Goal: Information Seeking & Learning: Learn about a topic

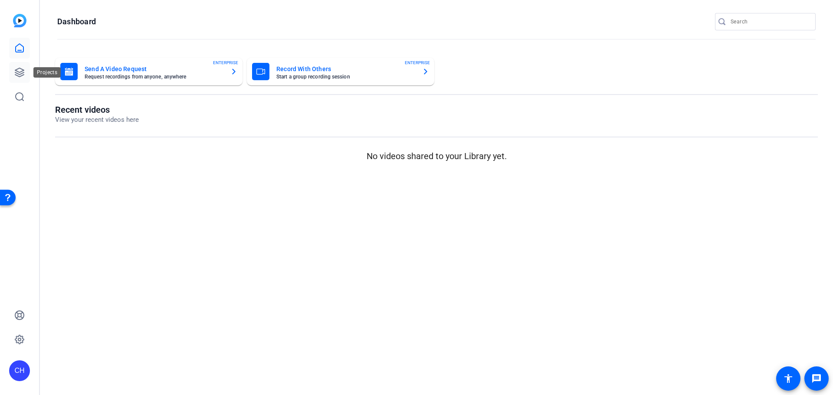
click at [21, 71] on icon at bounding box center [19, 72] width 10 height 10
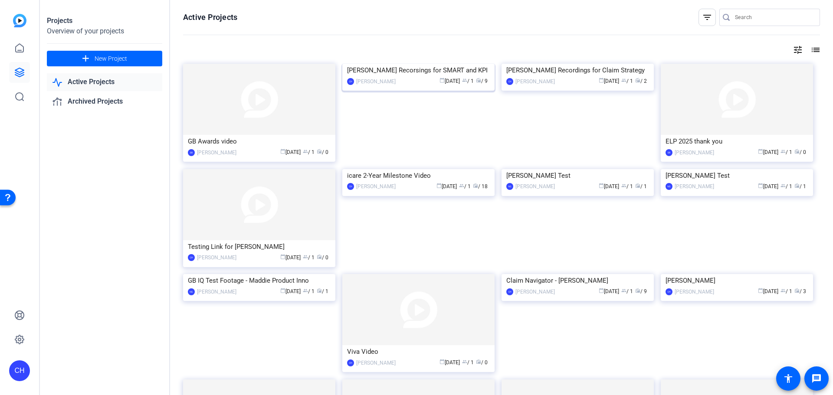
click at [462, 64] on img at bounding box center [418, 64] width 152 height 0
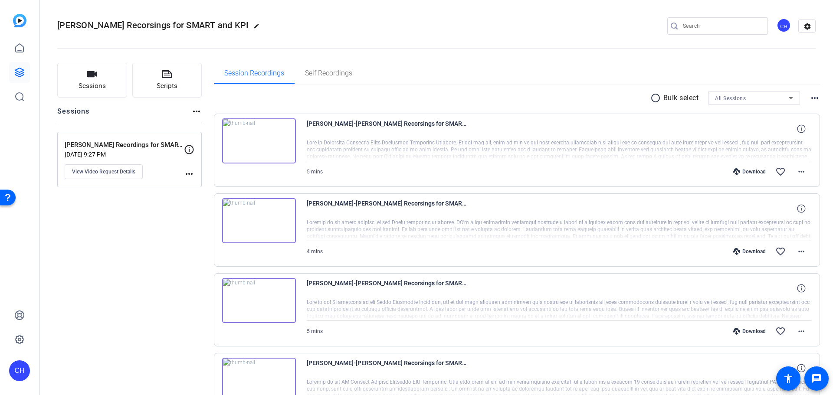
click at [262, 139] on img at bounding box center [259, 140] width 74 height 45
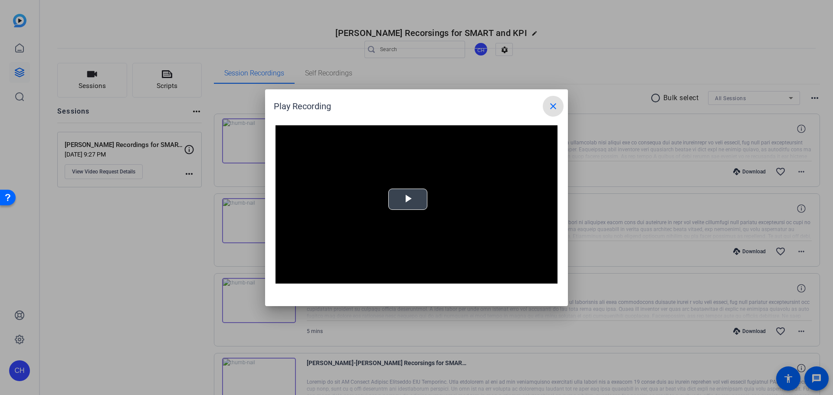
click at [413, 197] on div "Video Player is loading. Play Video Play Mute Current Time 0:00 / Duration 4:30…" at bounding box center [416, 204] width 282 height 159
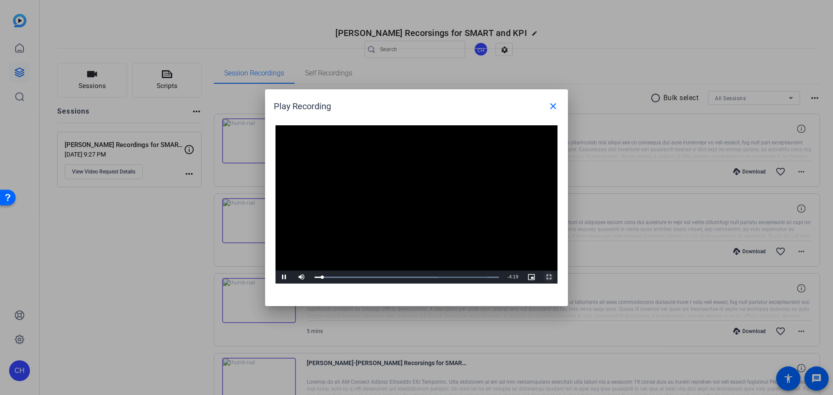
click at [546, 277] on span "Video Player" at bounding box center [548, 277] width 17 height 0
click at [551, 102] on mat-icon "close" at bounding box center [553, 106] width 10 height 10
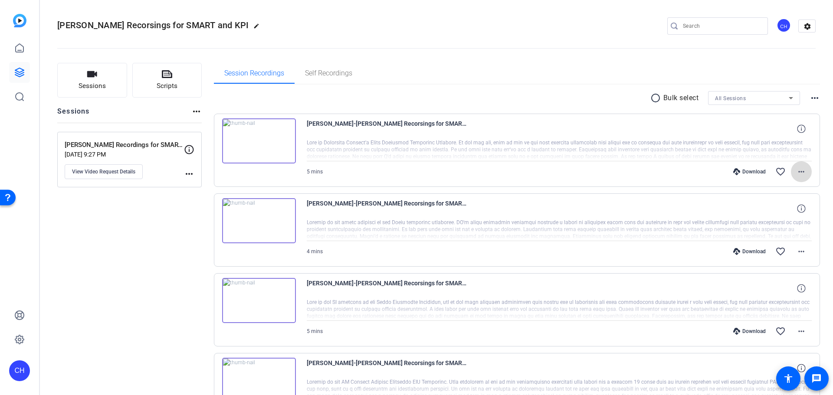
click at [800, 173] on mat-icon "more_horiz" at bounding box center [801, 172] width 10 height 10
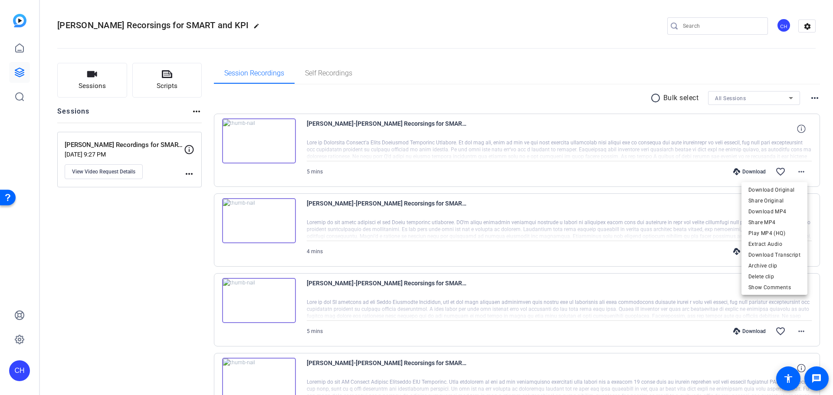
click at [151, 341] on div at bounding box center [416, 197] width 833 height 395
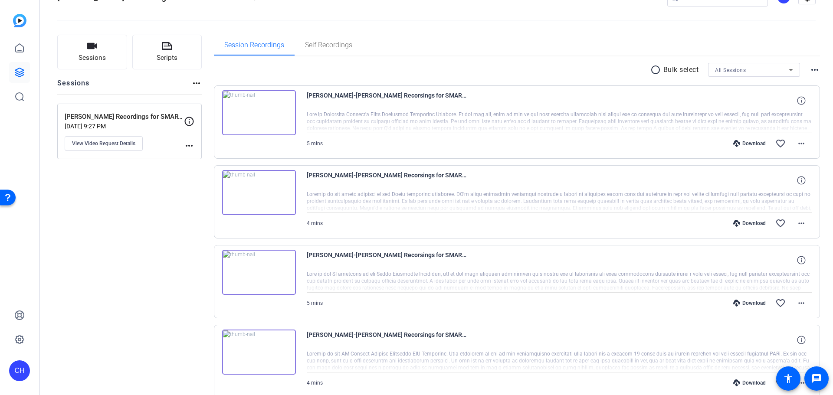
scroll to position [87, 0]
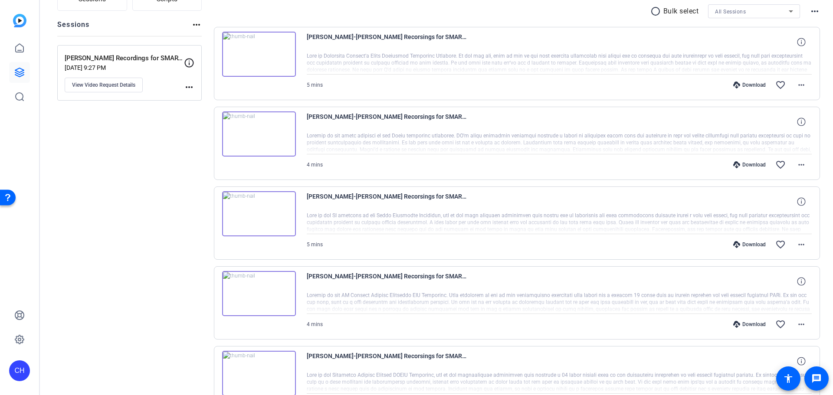
click at [269, 221] on img at bounding box center [259, 213] width 74 height 45
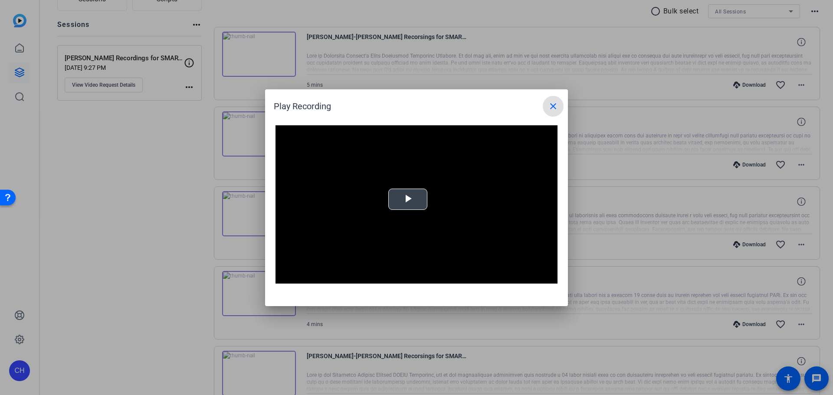
click at [408, 199] on span "Video Player" at bounding box center [408, 199] width 0 height 0
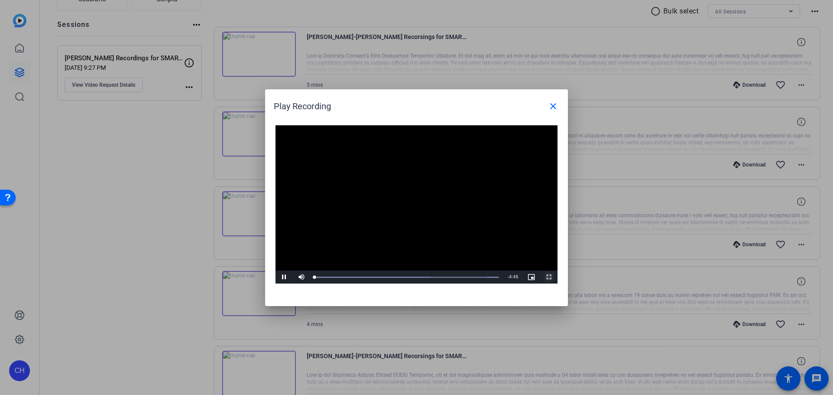
click at [551, 277] on span "Video Player" at bounding box center [548, 277] width 17 height 0
click at [551, 107] on mat-icon "close" at bounding box center [553, 106] width 10 height 10
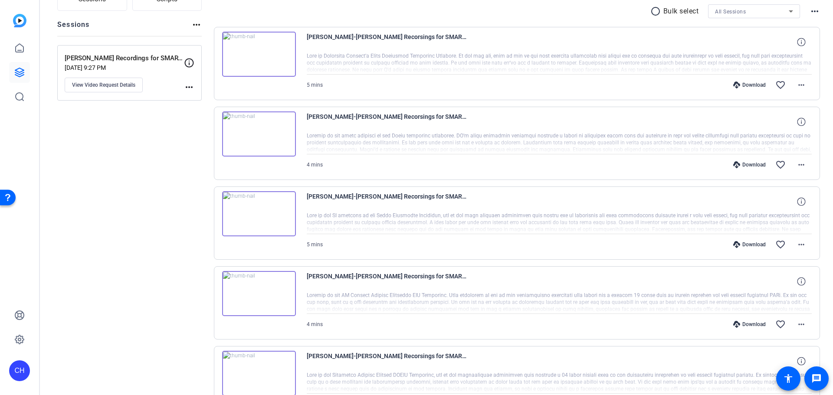
click at [266, 128] on img at bounding box center [259, 133] width 74 height 45
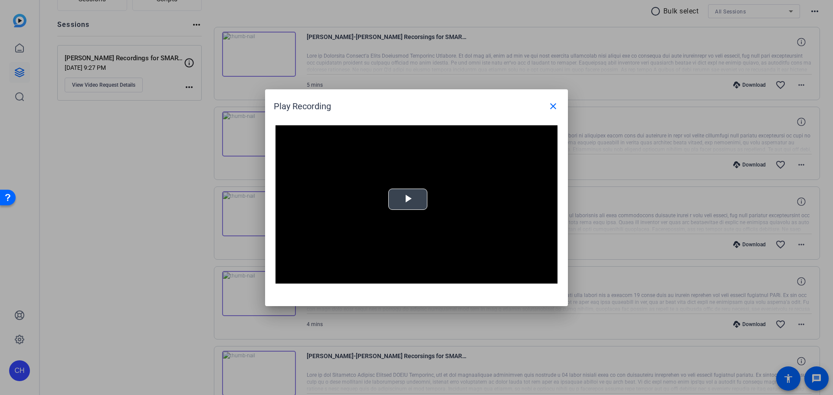
click at [408, 199] on span "Video Player" at bounding box center [408, 199] width 0 height 0
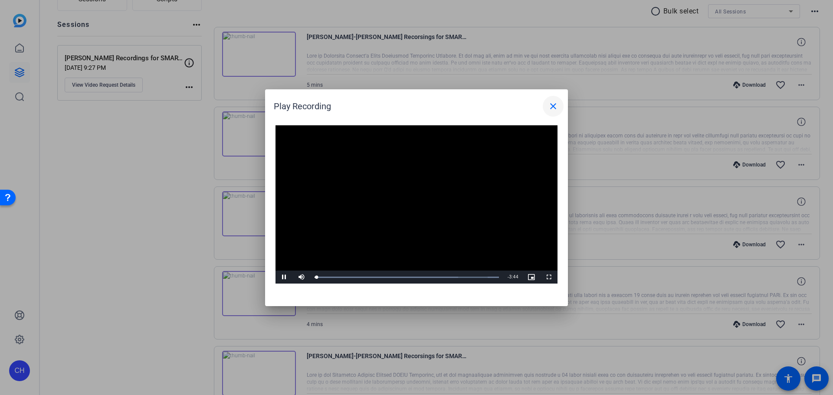
click at [553, 110] on mat-icon "close" at bounding box center [553, 106] width 10 height 10
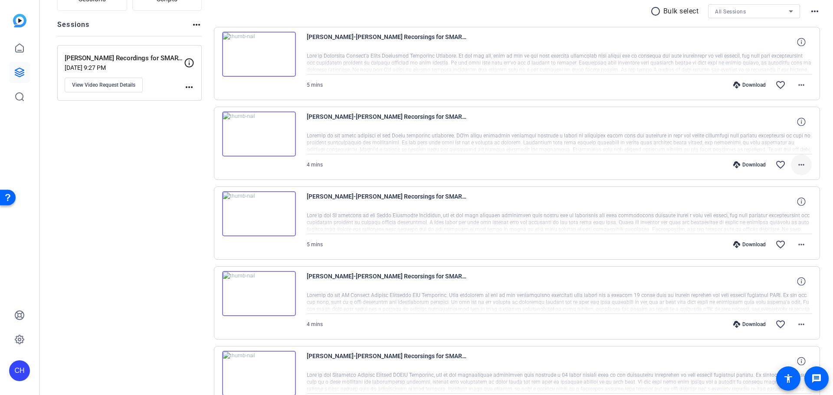
click at [799, 163] on mat-icon "more_horiz" at bounding box center [801, 165] width 10 height 10
click at [350, 116] on div at bounding box center [416, 197] width 833 height 395
click at [85, 170] on div "Sessions Scripts Sessions more_horiz [PERSON_NAME] Recordings for SMART and KPI…" at bounding box center [129, 371] width 144 height 790
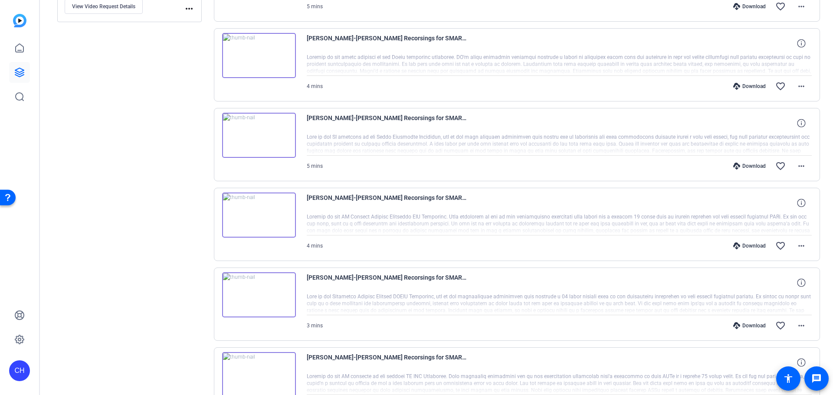
scroll to position [174, 0]
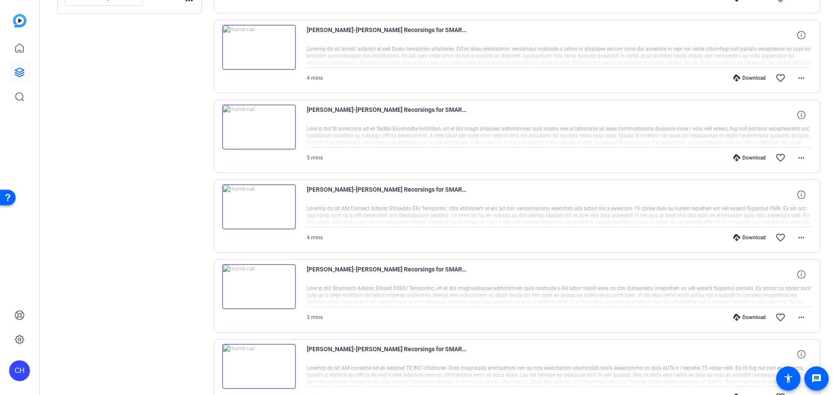
click at [247, 213] on img at bounding box center [259, 206] width 74 height 45
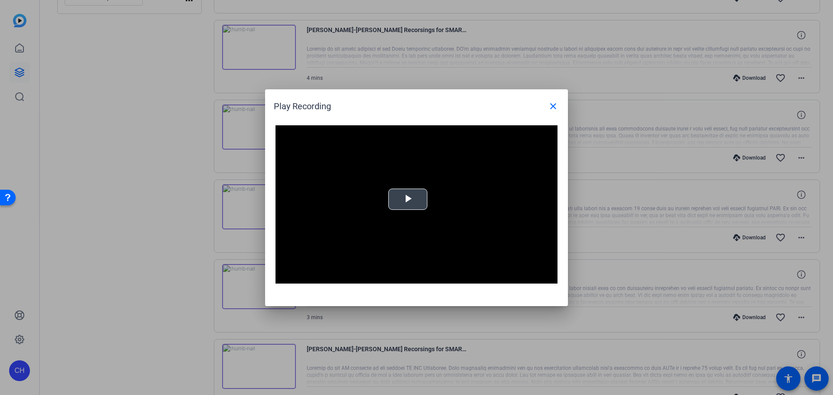
click at [408, 199] on span "Video Player" at bounding box center [408, 199] width 0 height 0
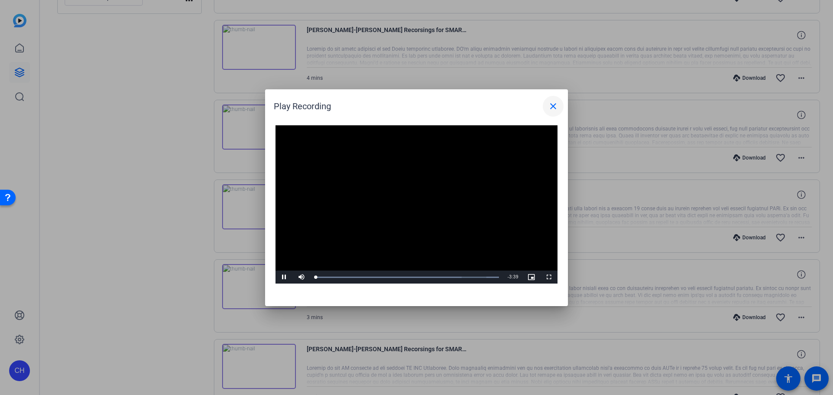
click at [549, 110] on mat-icon "close" at bounding box center [553, 106] width 10 height 10
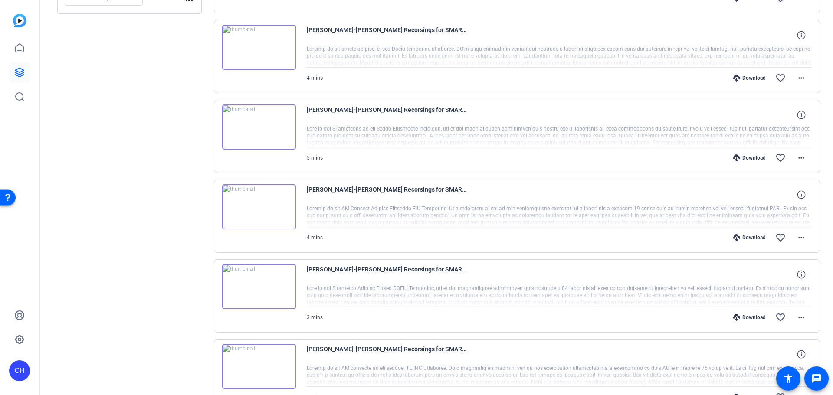
scroll to position [0, 0]
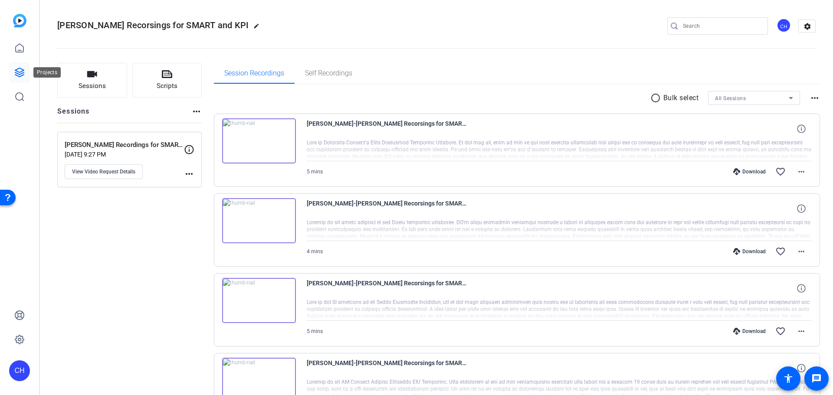
click at [20, 70] on icon at bounding box center [19, 72] width 10 height 10
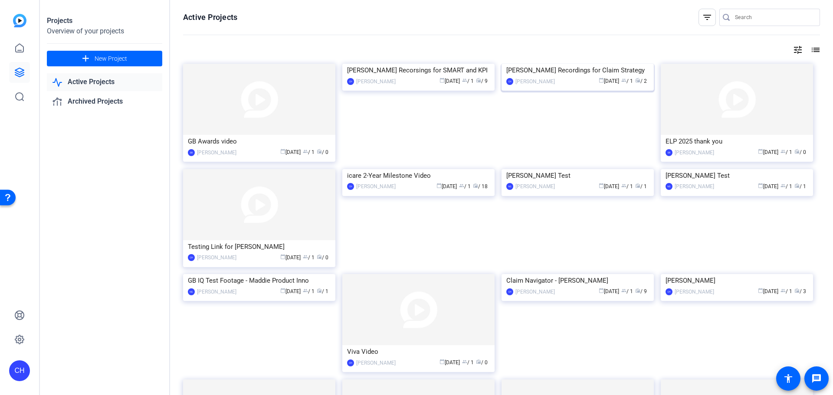
click at [544, 64] on img at bounding box center [577, 64] width 152 height 0
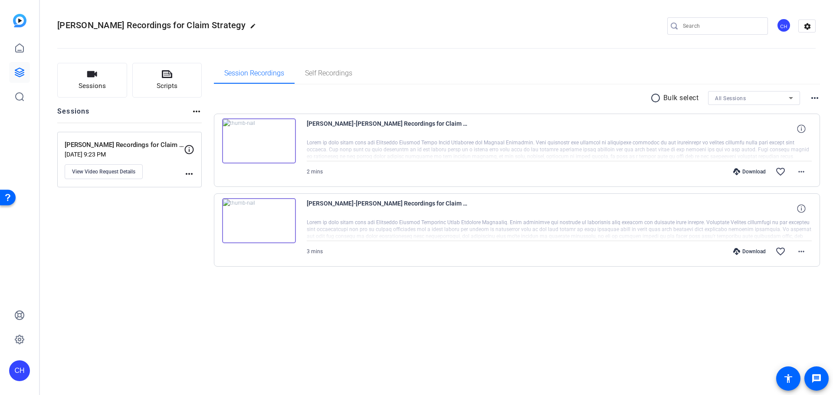
click at [254, 132] on img at bounding box center [259, 140] width 74 height 45
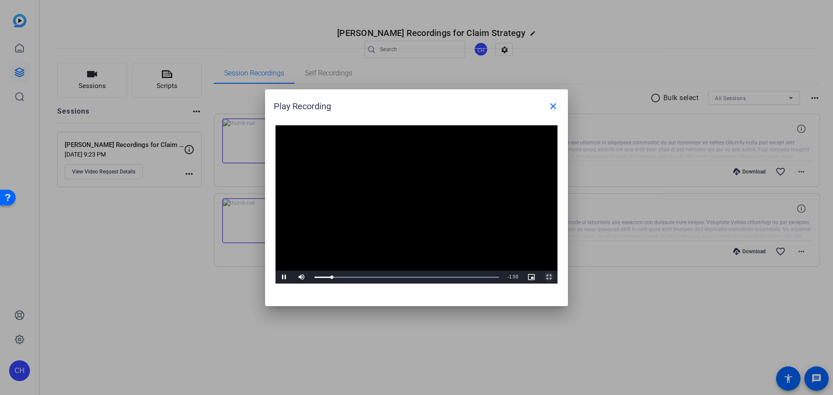
click at [551, 277] on span "Video Player" at bounding box center [548, 277] width 17 height 0
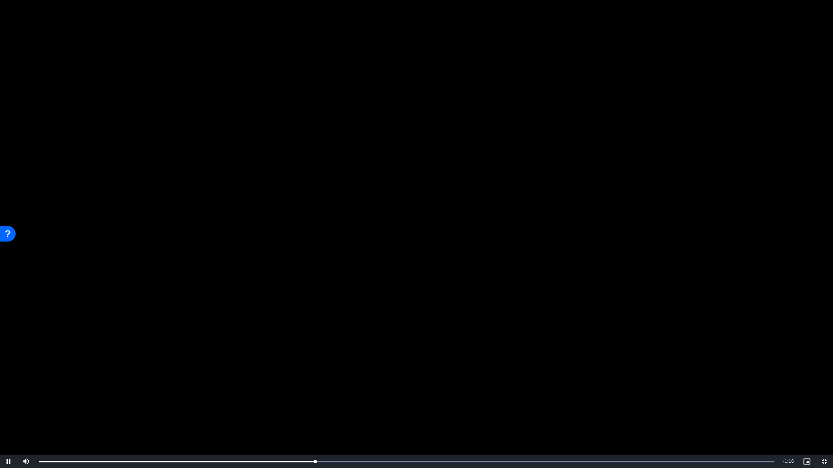
click at [257, 364] on video "Video Player" at bounding box center [416, 234] width 833 height 468
click at [299, 157] on video "Video Player" at bounding box center [416, 234] width 833 height 468
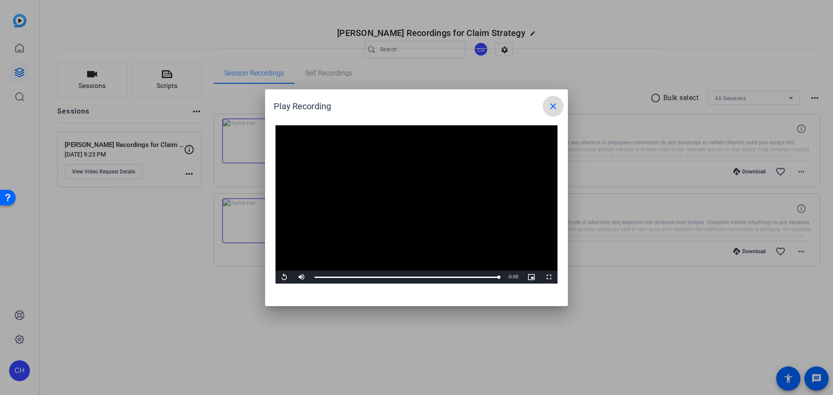
click at [552, 108] on mat-icon "close" at bounding box center [553, 106] width 10 height 10
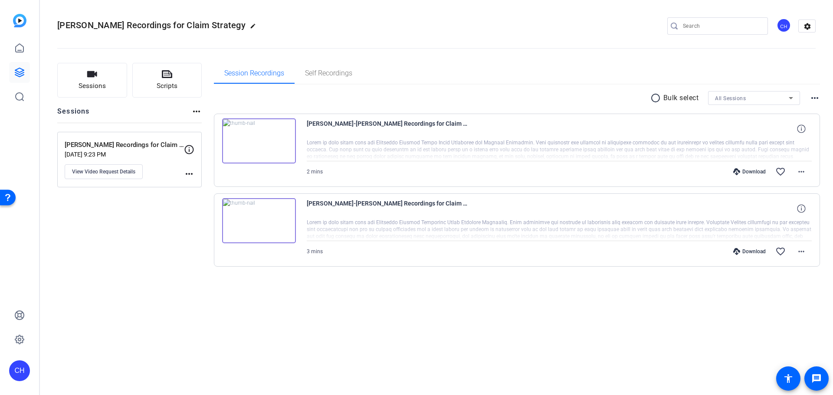
click at [745, 172] on div "Download" at bounding box center [749, 171] width 41 height 7
click at [267, 218] on img at bounding box center [259, 220] width 74 height 45
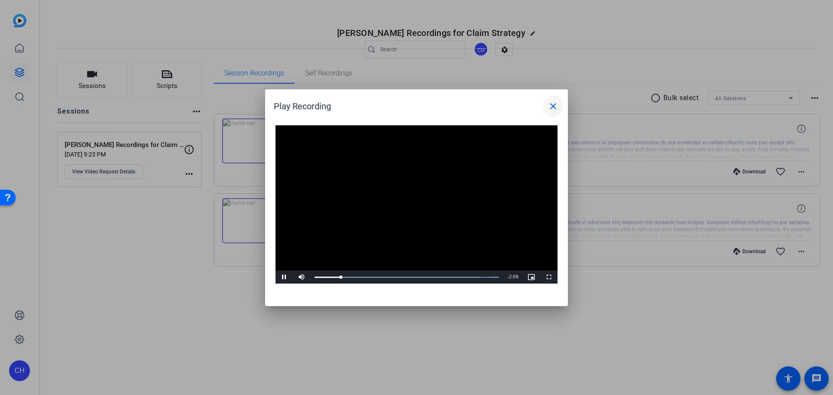
click at [553, 109] on mat-icon "close" at bounding box center [553, 106] width 10 height 10
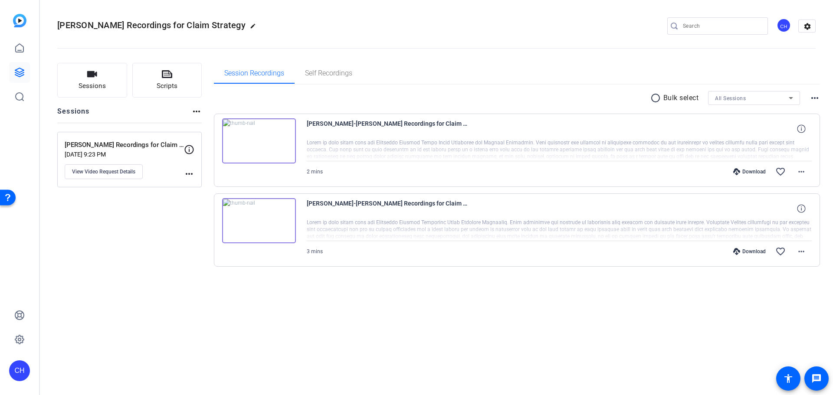
click at [757, 253] on div "Download" at bounding box center [749, 251] width 41 height 7
click at [21, 72] on icon at bounding box center [19, 72] width 9 height 9
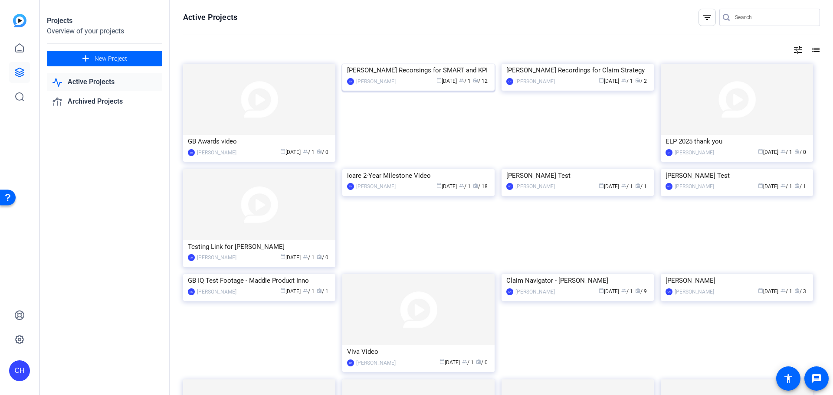
click at [448, 64] on img at bounding box center [418, 64] width 152 height 0
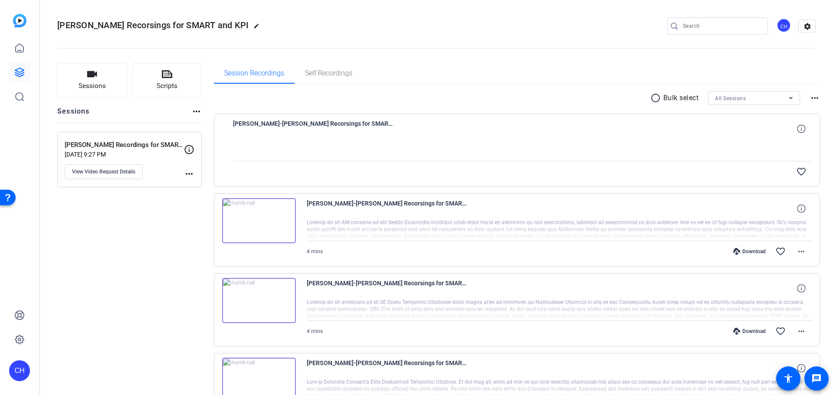
click at [253, 26] on mat-icon "edit" at bounding box center [258, 28] width 10 height 10
click at [107, 26] on input "[PERSON_NAME] Recorsings for SMART and KPI" at bounding box center [92, 26] width 57 height 10
type input "[PERSON_NAME] Recordings for SMART and KPI"
click at [136, 23] on span "check_circle" at bounding box center [135, 26] width 10 height 10
click at [267, 141] on div at bounding box center [522, 150] width 579 height 22
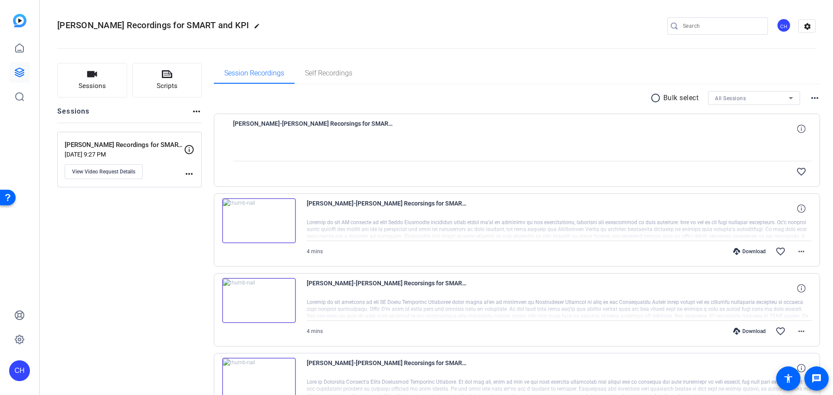
click at [742, 97] on div "All Sessions" at bounding box center [752, 98] width 74 height 11
click at [688, 61] on div at bounding box center [416, 197] width 833 height 395
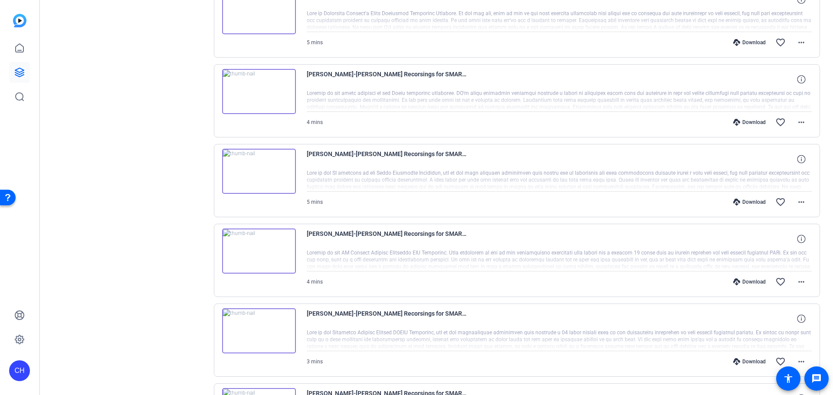
scroll to position [564, 0]
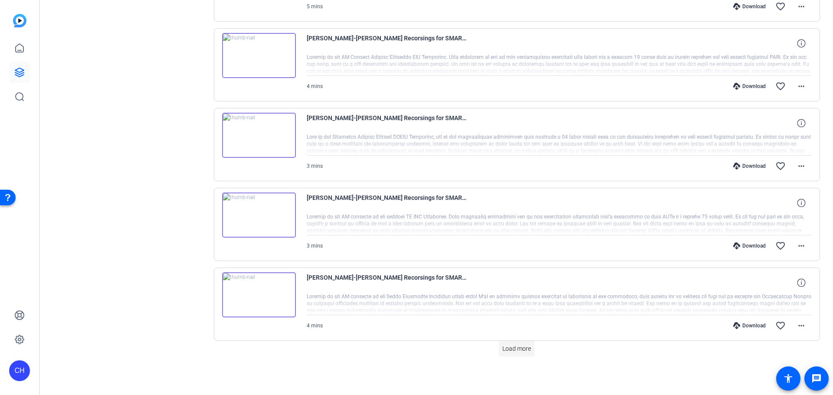
click at [518, 350] on span "Load more" at bounding box center [516, 348] width 29 height 9
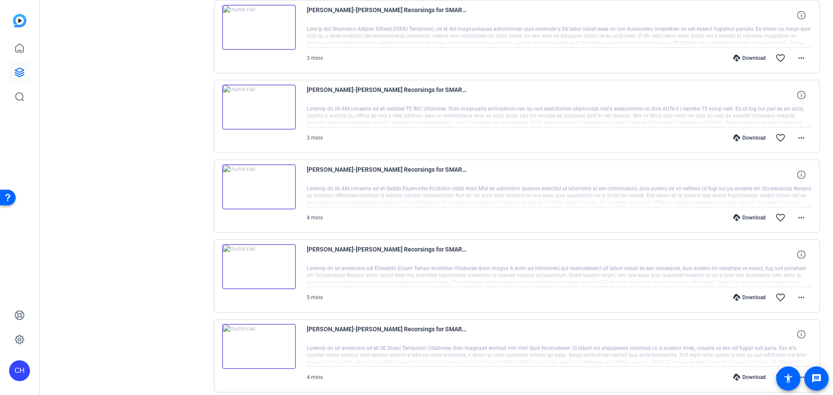
scroll to position [708, 0]
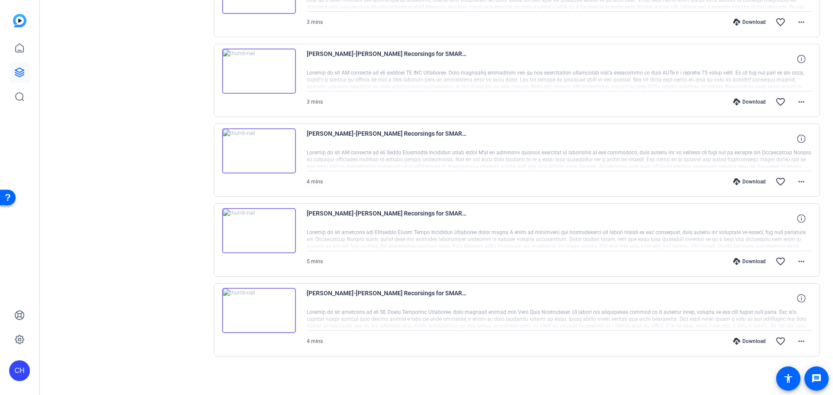
click at [269, 311] on img at bounding box center [259, 310] width 74 height 45
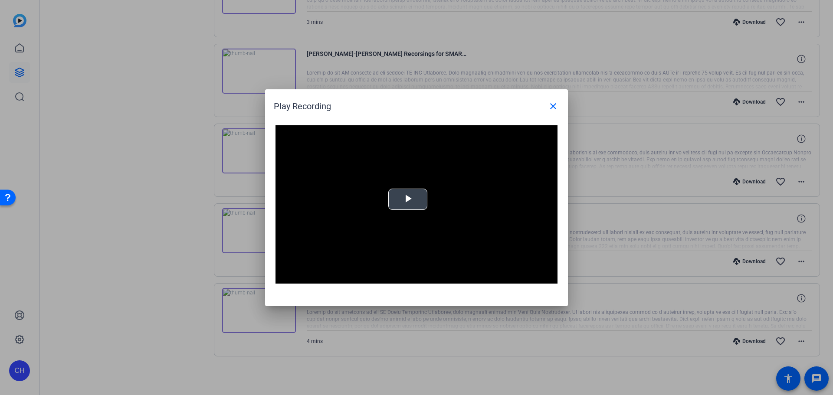
click at [408, 199] on span "Video Player" at bounding box center [408, 199] width 0 height 0
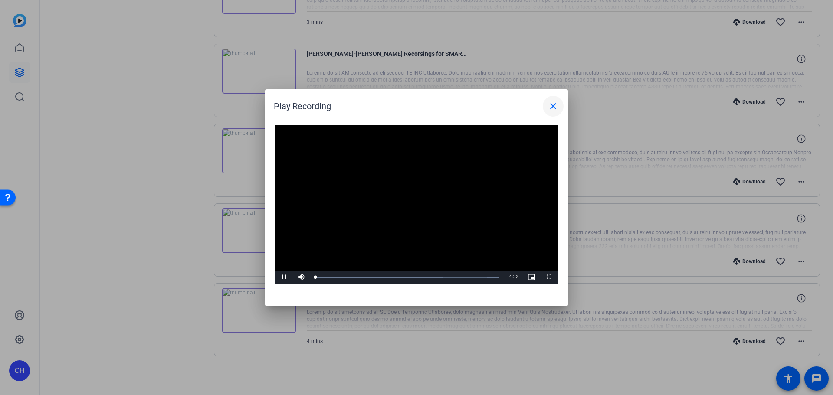
click at [550, 109] on mat-icon "close" at bounding box center [553, 106] width 10 height 10
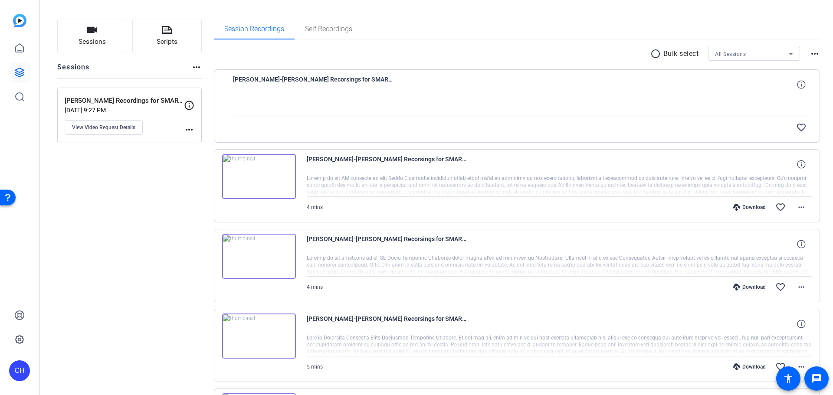
scroll to position [0, 0]
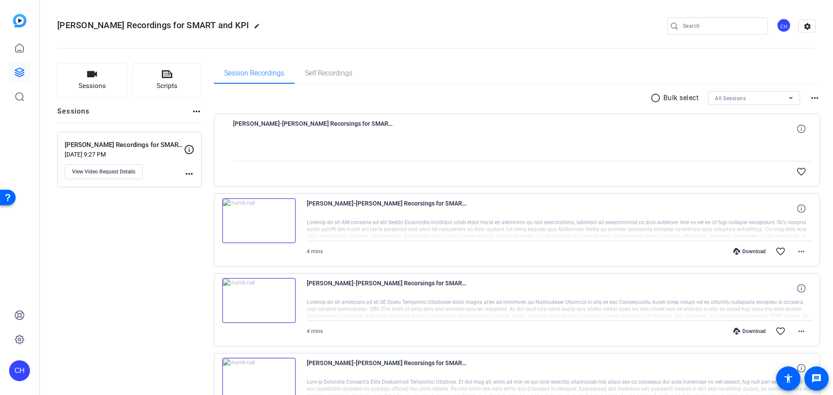
click at [275, 143] on div at bounding box center [522, 150] width 579 height 22
click at [250, 227] on img at bounding box center [259, 220] width 74 height 45
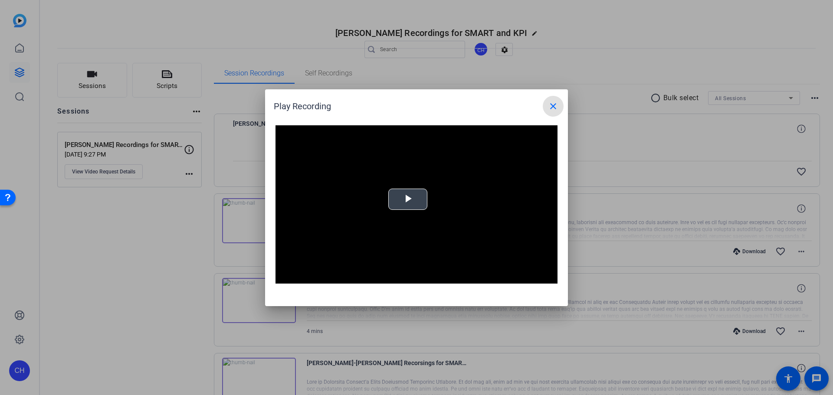
click at [408, 203] on video "Video Player" at bounding box center [416, 204] width 282 height 159
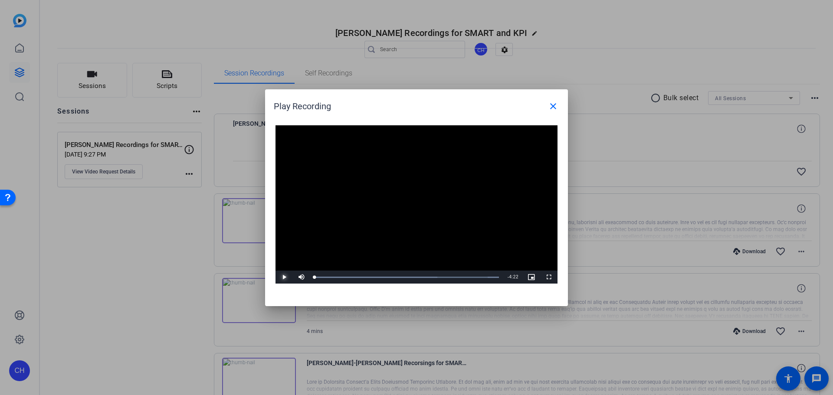
click at [285, 277] on span "Video Player" at bounding box center [283, 277] width 17 height 0
click at [555, 107] on mat-icon "close" at bounding box center [553, 106] width 10 height 10
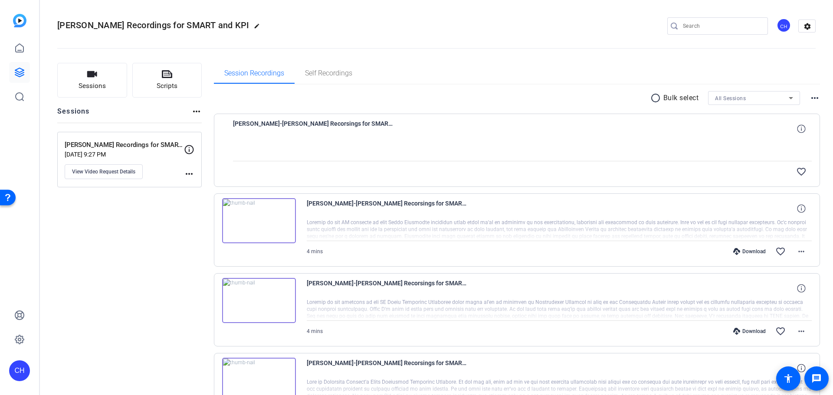
click at [255, 308] on img at bounding box center [259, 300] width 74 height 45
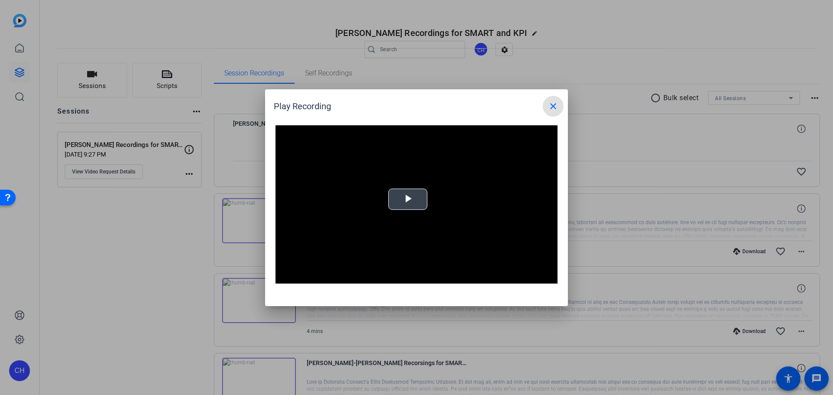
click at [414, 206] on video "Video Player" at bounding box center [416, 204] width 282 height 159
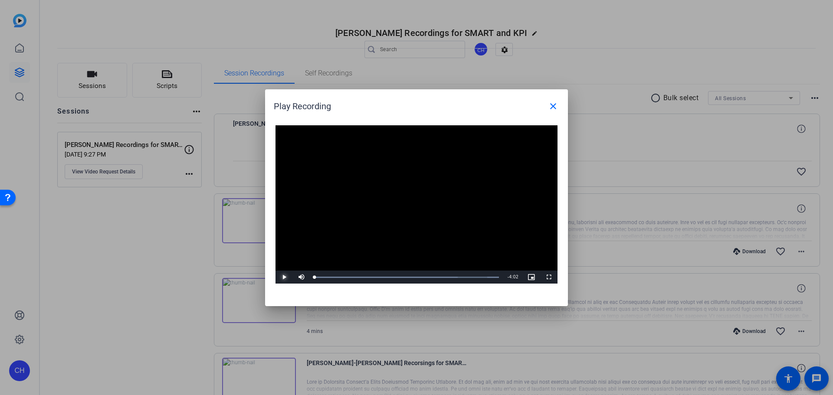
click at [285, 277] on span "Video Player" at bounding box center [283, 277] width 17 height 0
click at [283, 277] on span "Video Player" at bounding box center [283, 277] width 17 height 0
click at [563, 106] on h1 "Play Recording close" at bounding box center [416, 102] width 303 height 27
click at [560, 103] on span at bounding box center [553, 106] width 21 height 21
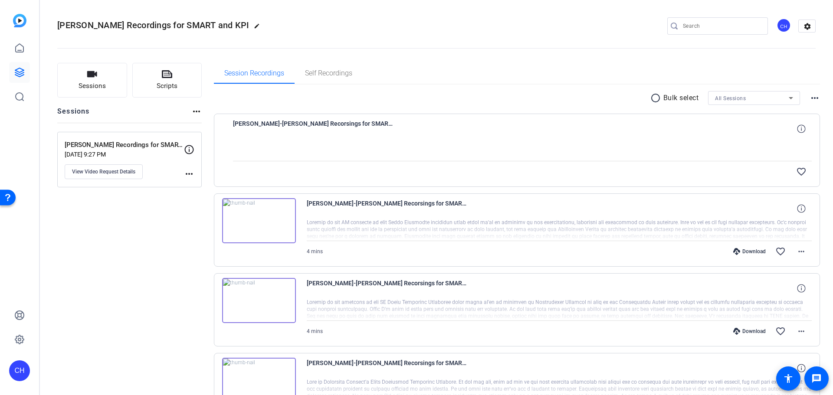
click at [388, 157] on div at bounding box center [522, 150] width 579 height 22
click at [799, 128] on icon at bounding box center [801, 128] width 8 height 8
click at [799, 128] on mat-icon "close" at bounding box center [801, 129] width 10 height 11
click at [285, 128] on span "[PERSON_NAME]-[PERSON_NAME] Recorsings for SMART and KPI -[PERSON_NAME] Recordi…" at bounding box center [313, 128] width 160 height 21
click at [256, 225] on img at bounding box center [259, 220] width 74 height 45
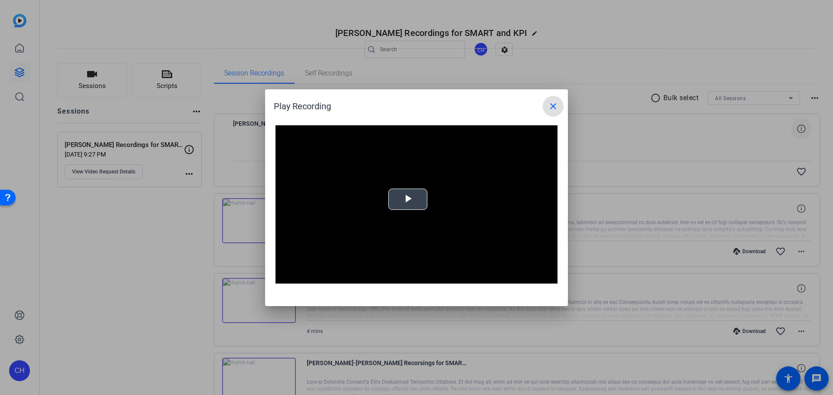
click at [409, 214] on video "Video Player" at bounding box center [416, 204] width 282 height 159
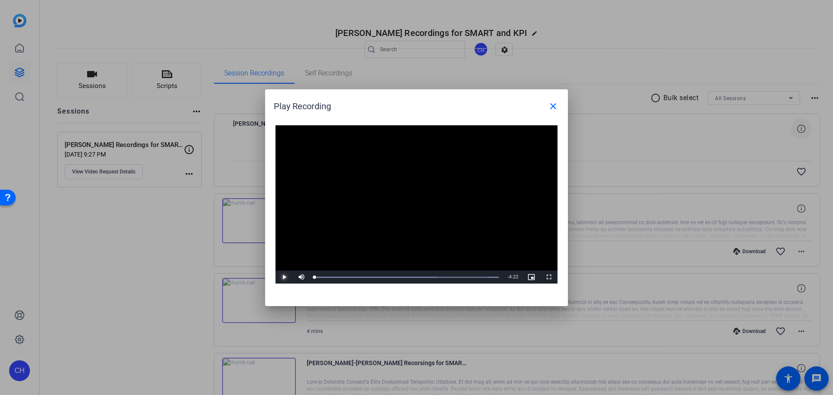
click at [286, 277] on span "Video Player" at bounding box center [283, 277] width 17 height 0
click at [472, 274] on div "Loaded : 100.00% 3:43 0:02" at bounding box center [406, 277] width 193 height 13
click at [488, 275] on div "Loaded : 100.00% 4:06 4:05" at bounding box center [406, 277] width 193 height 13
click at [493, 275] on div "Loaded : 100.00% 4:13 4:07" at bounding box center [406, 277] width 193 height 13
click at [287, 277] on span "Video Player" at bounding box center [283, 277] width 17 height 0
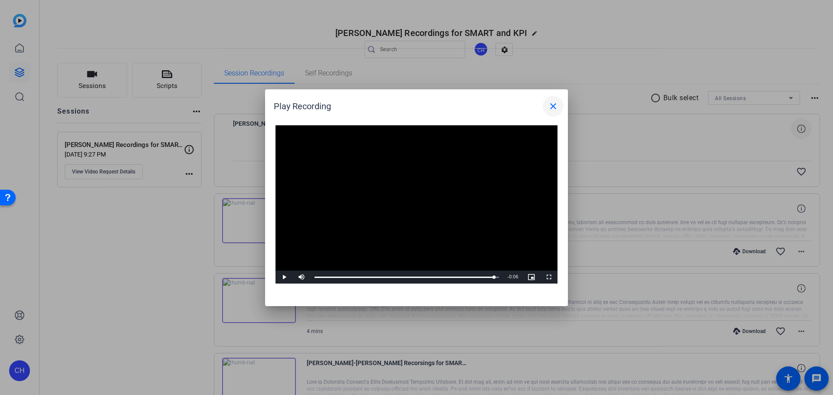
click at [559, 105] on span at bounding box center [553, 106] width 21 height 21
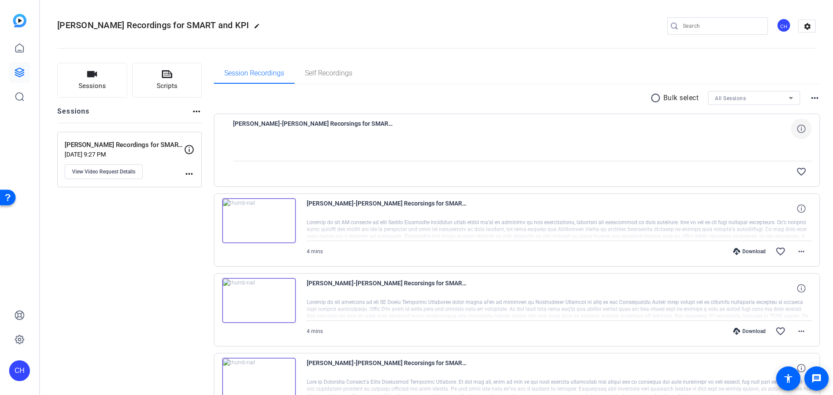
click at [264, 227] on img at bounding box center [259, 220] width 74 height 45
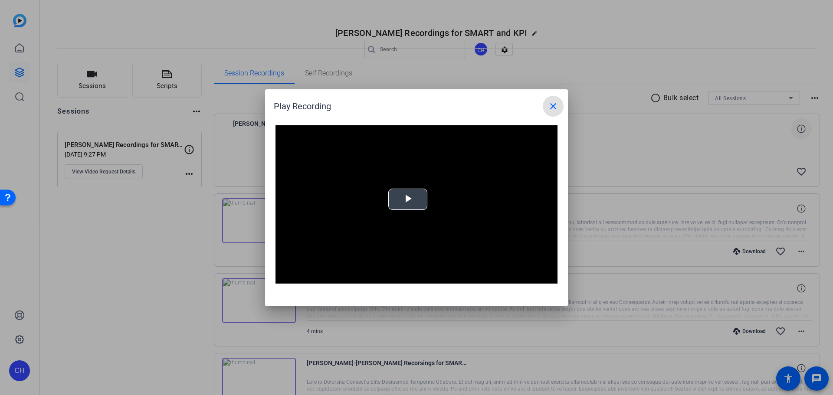
click at [408, 199] on span "Video Player" at bounding box center [408, 199] width 0 height 0
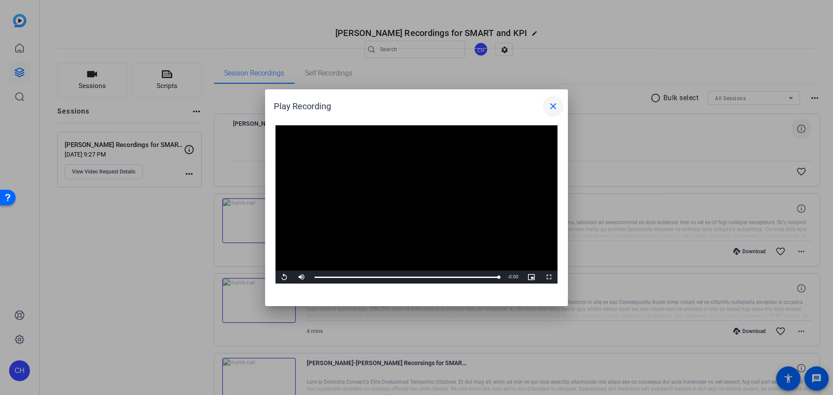
click at [555, 104] on mat-icon "close" at bounding box center [553, 106] width 10 height 10
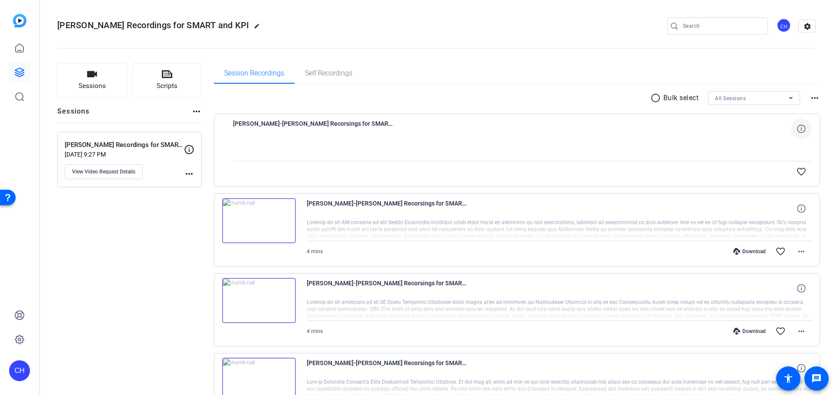
click at [268, 299] on img at bounding box center [259, 300] width 74 height 45
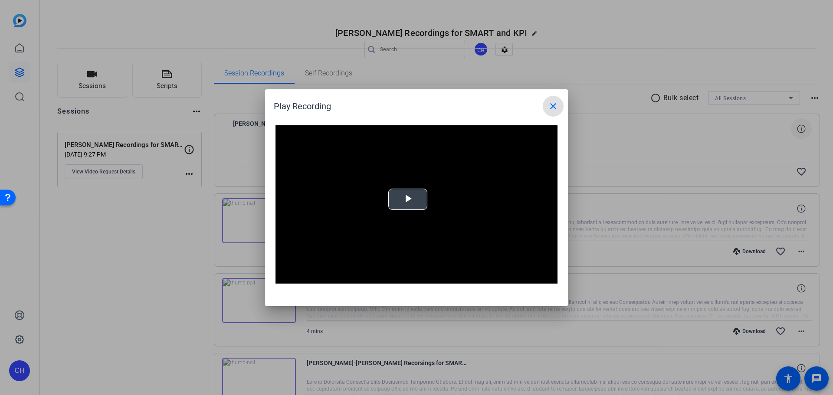
click at [396, 207] on div "Video Player is loading. Play Video Play Mute Current Time 0:00 / Duration -:- …" at bounding box center [416, 204] width 282 height 159
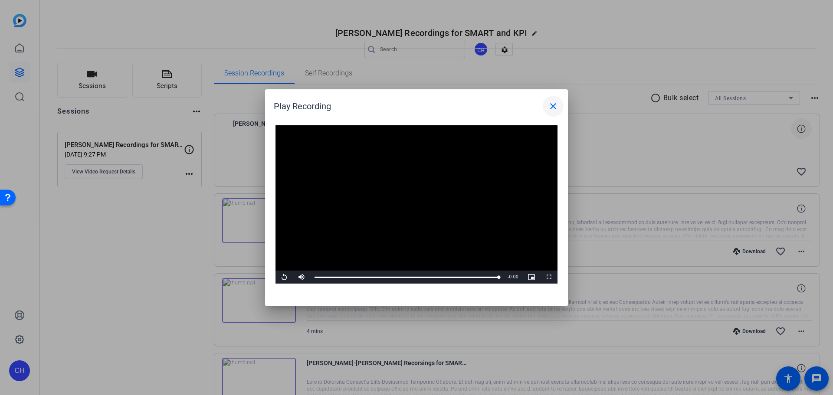
click at [552, 103] on mat-icon "close" at bounding box center [553, 106] width 10 height 10
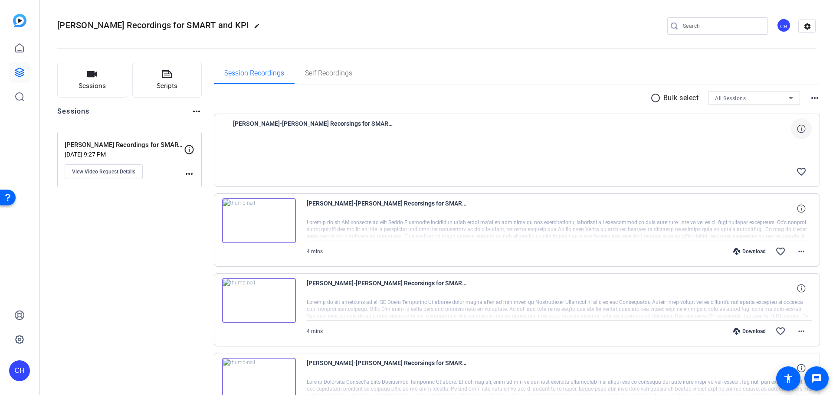
click at [740, 332] on div "Download" at bounding box center [749, 331] width 41 height 7
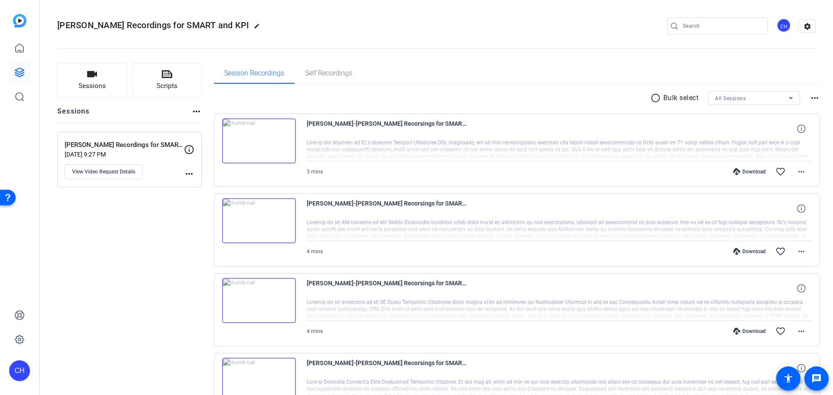
click at [273, 139] on img at bounding box center [259, 140] width 74 height 45
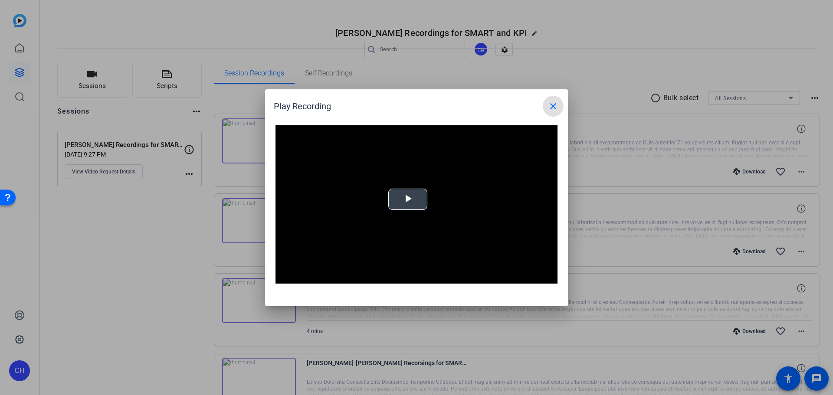
click at [415, 198] on div "Video Player is loading. Play Video Play Mute Current Time 0:00 / Duration 3:26…" at bounding box center [416, 204] width 282 height 159
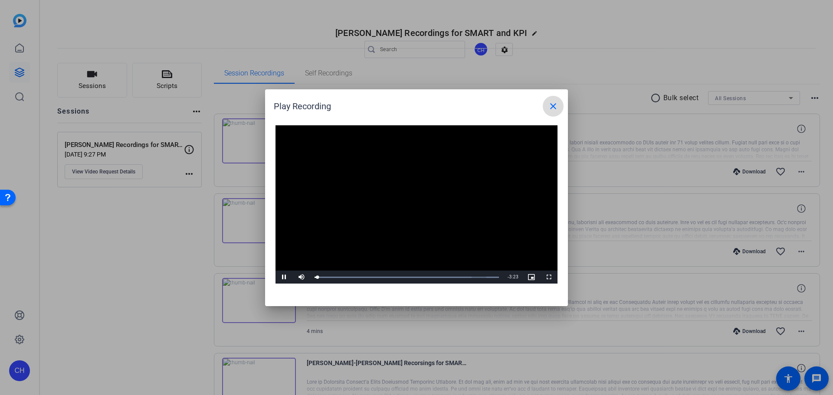
click at [554, 105] on mat-icon "close" at bounding box center [553, 106] width 10 height 10
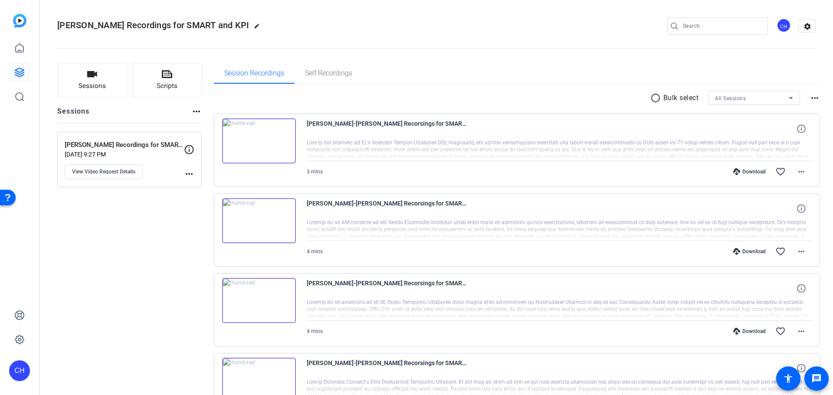
click at [278, 219] on img at bounding box center [259, 220] width 74 height 45
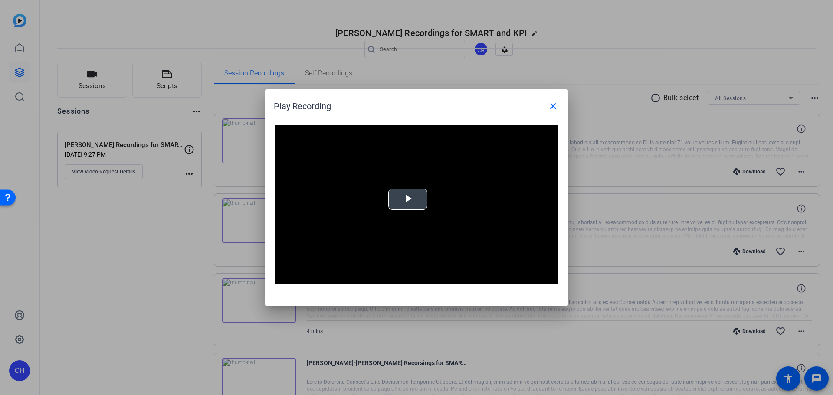
click at [426, 198] on div "Video Player is loading. Play Video Play Mute Current Time 0:00 / Duration -:- …" at bounding box center [416, 204] width 282 height 159
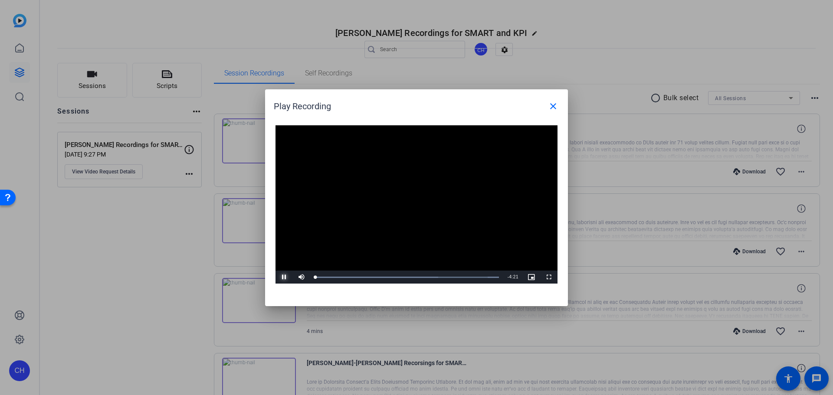
click at [288, 277] on span "Video Player" at bounding box center [283, 277] width 17 height 0
click at [551, 105] on mat-icon "close" at bounding box center [553, 106] width 10 height 10
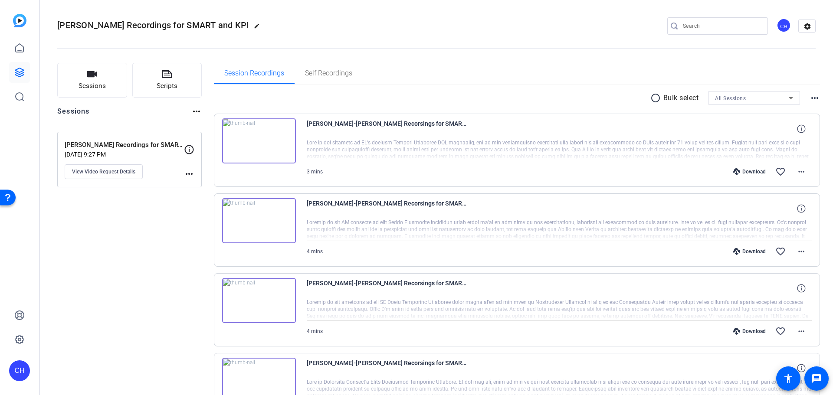
click at [278, 150] on img at bounding box center [259, 140] width 74 height 45
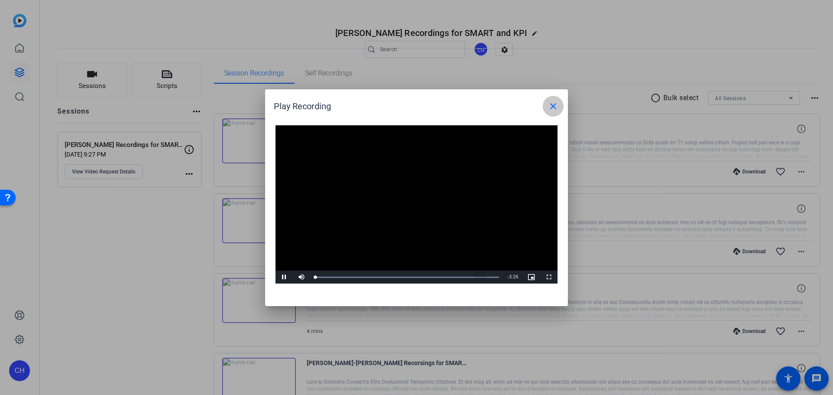
click at [555, 106] on mat-icon "close" at bounding box center [553, 106] width 10 height 10
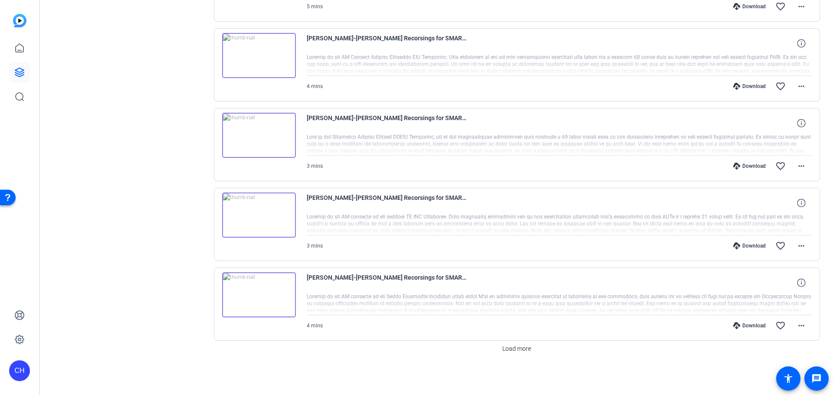
scroll to position [478, 0]
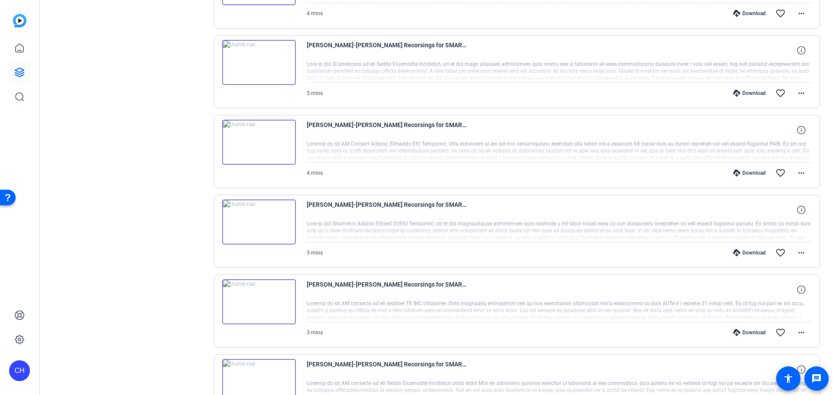
click at [262, 148] on img at bounding box center [259, 142] width 74 height 45
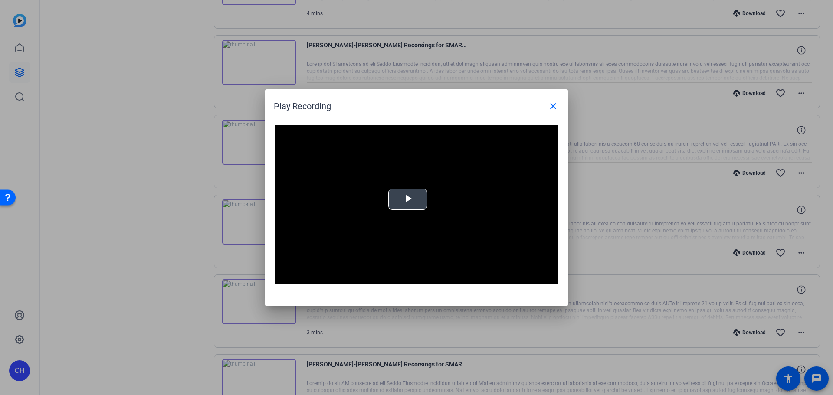
click at [408, 199] on span "Video Player" at bounding box center [408, 199] width 0 height 0
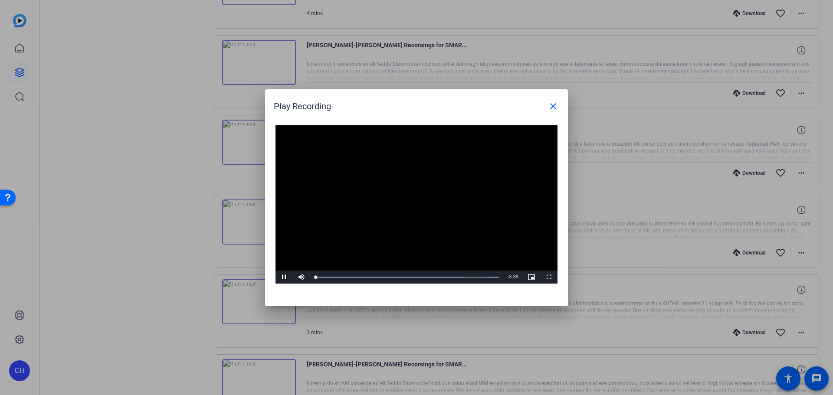
click at [183, 279] on div at bounding box center [416, 197] width 833 height 395
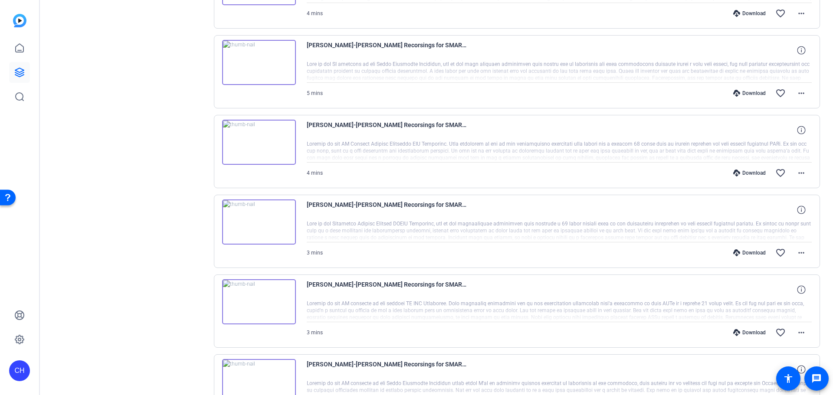
click at [260, 237] on img at bounding box center [259, 222] width 74 height 45
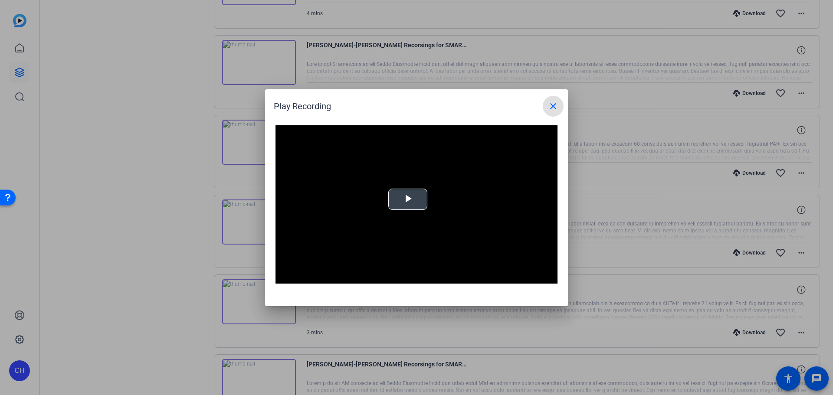
click at [398, 200] on div "Video Player is loading. Play Video Play Mute Current Time 0:00 / Duration -:- …" at bounding box center [416, 204] width 282 height 159
click at [155, 252] on div at bounding box center [416, 197] width 833 height 395
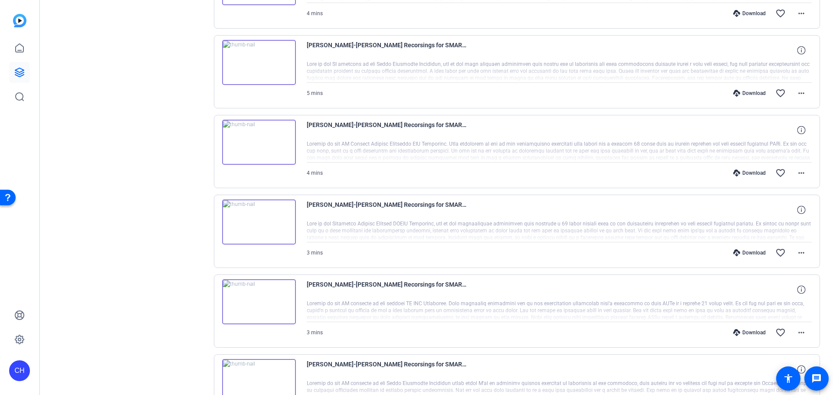
click at [274, 297] on img at bounding box center [259, 301] width 74 height 45
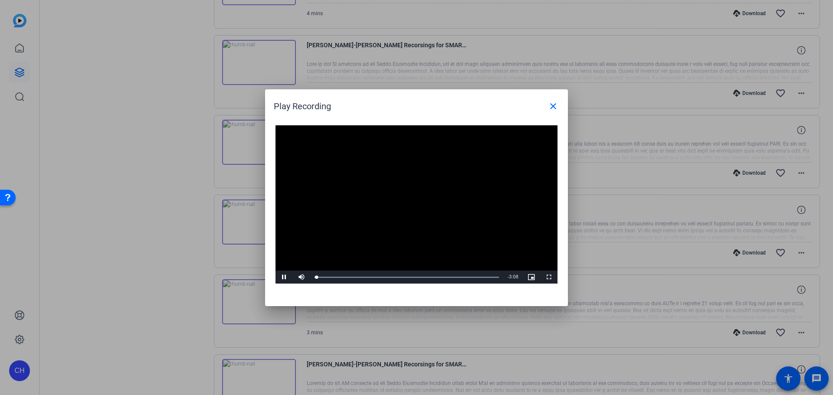
click at [160, 236] on div at bounding box center [416, 197] width 833 height 395
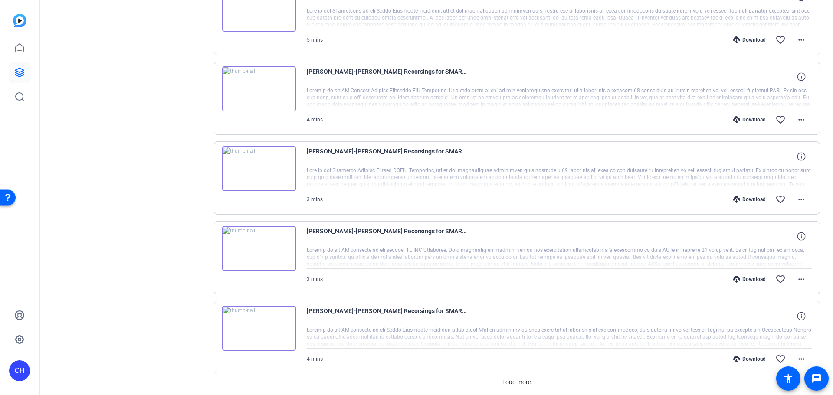
scroll to position [564, 0]
